Goal: Task Accomplishment & Management: Manage account settings

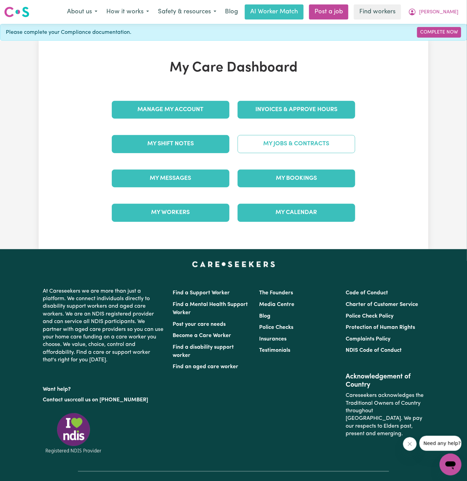
click at [310, 141] on link "My Jobs & Contracts" at bounding box center [297, 144] width 118 height 18
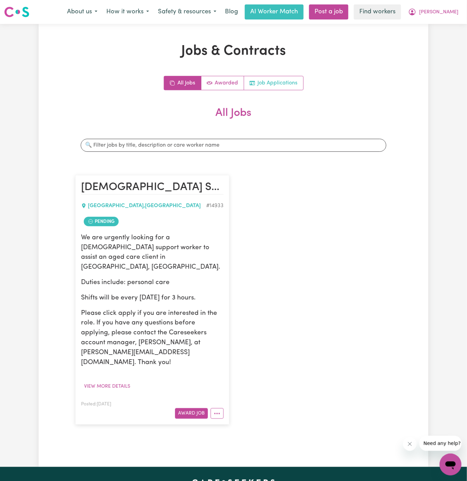
click at [291, 86] on link "Job Applications" at bounding box center [273, 83] width 59 height 14
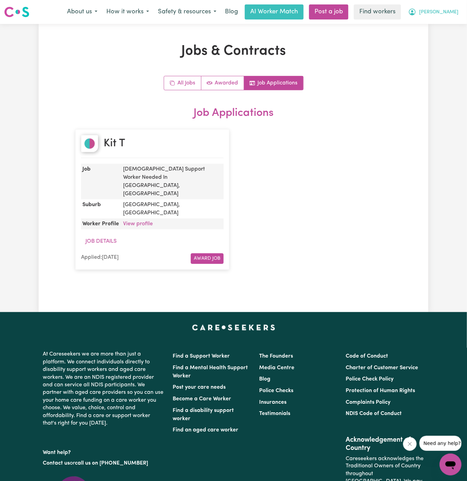
click at [456, 15] on span "[PERSON_NAME]" at bounding box center [438, 13] width 39 height 8
click at [446, 35] on link "Logout" at bounding box center [435, 39] width 54 height 13
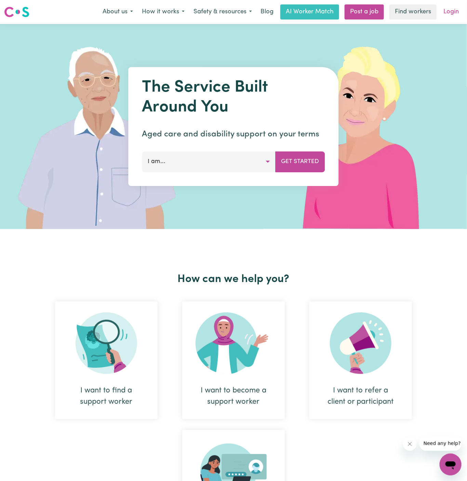
click at [459, 10] on link "Login" at bounding box center [451, 11] width 24 height 15
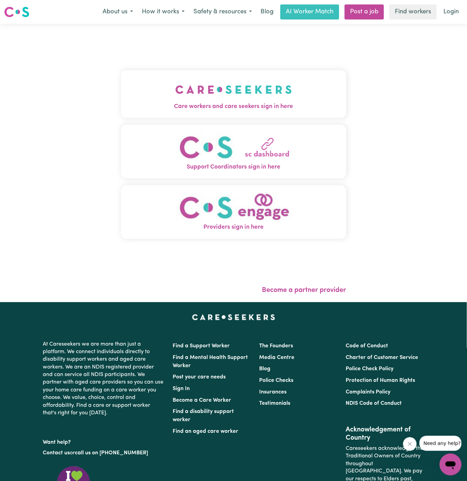
click at [250, 120] on div "Care workers and care seekers sign in here Support Coordinators sign in here Pr…" at bounding box center [233, 158] width 225 height 241
click at [269, 99] on img "Care workers and care seekers sign in here" at bounding box center [233, 89] width 117 height 25
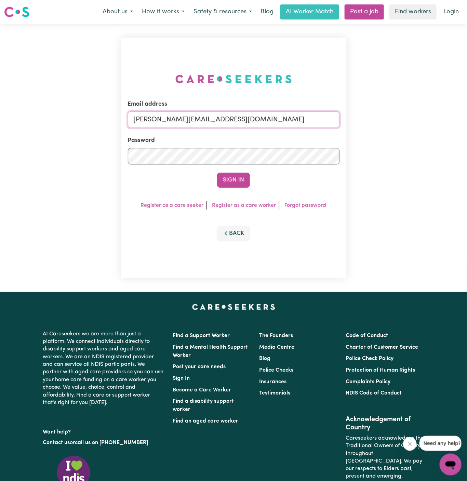
click at [300, 121] on input "[PERSON_NAME][EMAIL_ADDRESS][DOMAIN_NAME]" at bounding box center [234, 119] width 212 height 16
drag, startPoint x: 167, startPoint y: 118, endPoint x: 382, endPoint y: 135, distance: 216.3
click at [382, 135] on div "Email address [EMAIL_ADDRESS][DOMAIN_NAME] Password Sign In Register as a care …" at bounding box center [233, 158] width 467 height 268
type input "[EMAIL_ADDRESS][DOMAIN_NAME]"
click at [217, 173] on button "Sign In" at bounding box center [233, 180] width 33 height 15
